Goal: Go to known website: Access a specific website the user already knows

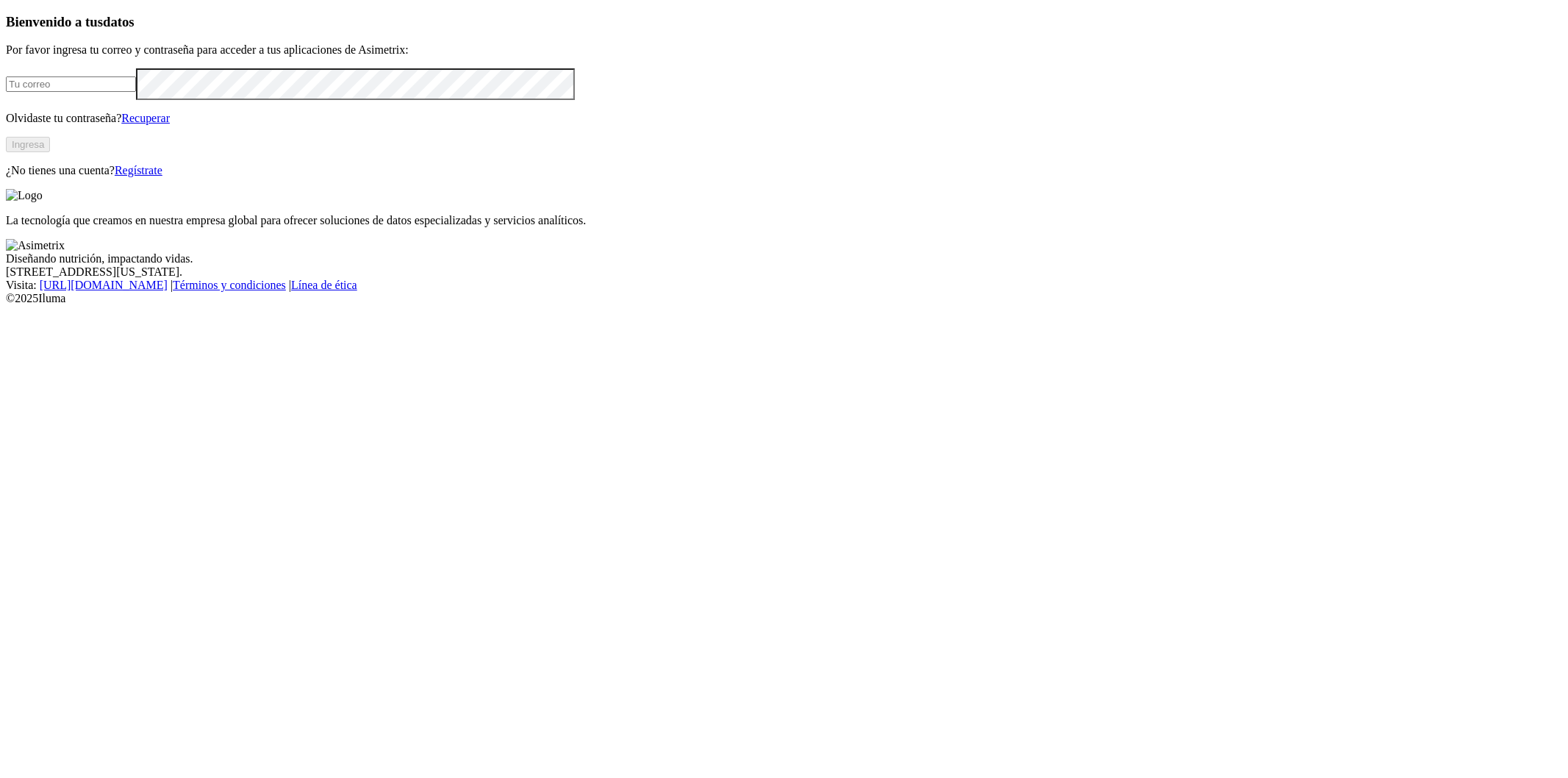
type input "[PERSON_NAME][EMAIL_ADDRESS][PERSON_NAME][PERSON_NAME][DOMAIN_NAME]"
click at [50, 152] on button "Ingresa" at bounding box center [27, 144] width 44 height 15
